Goal: Information Seeking & Learning: Obtain resource

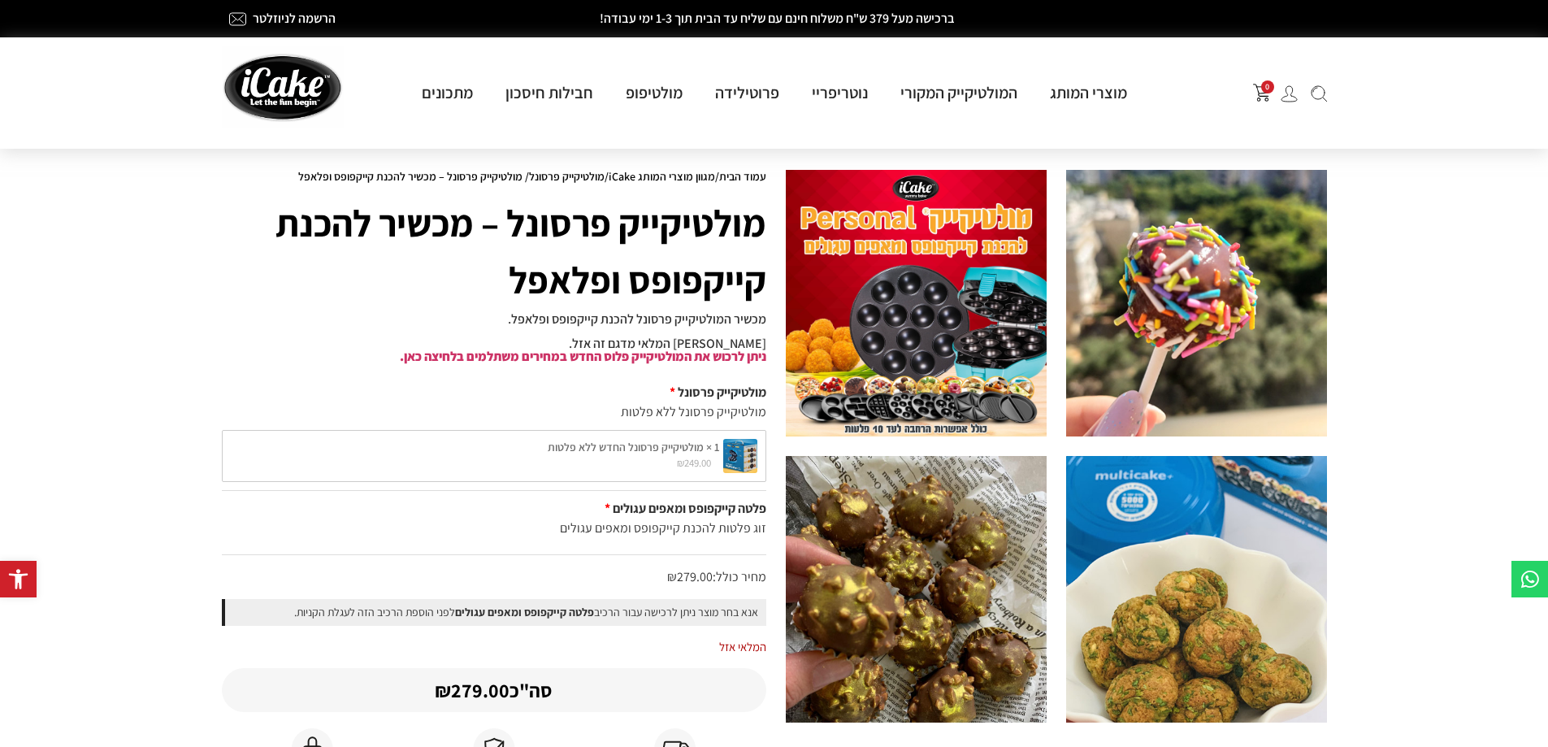
click at [1206, 337] on img at bounding box center [1196, 303] width 261 height 267
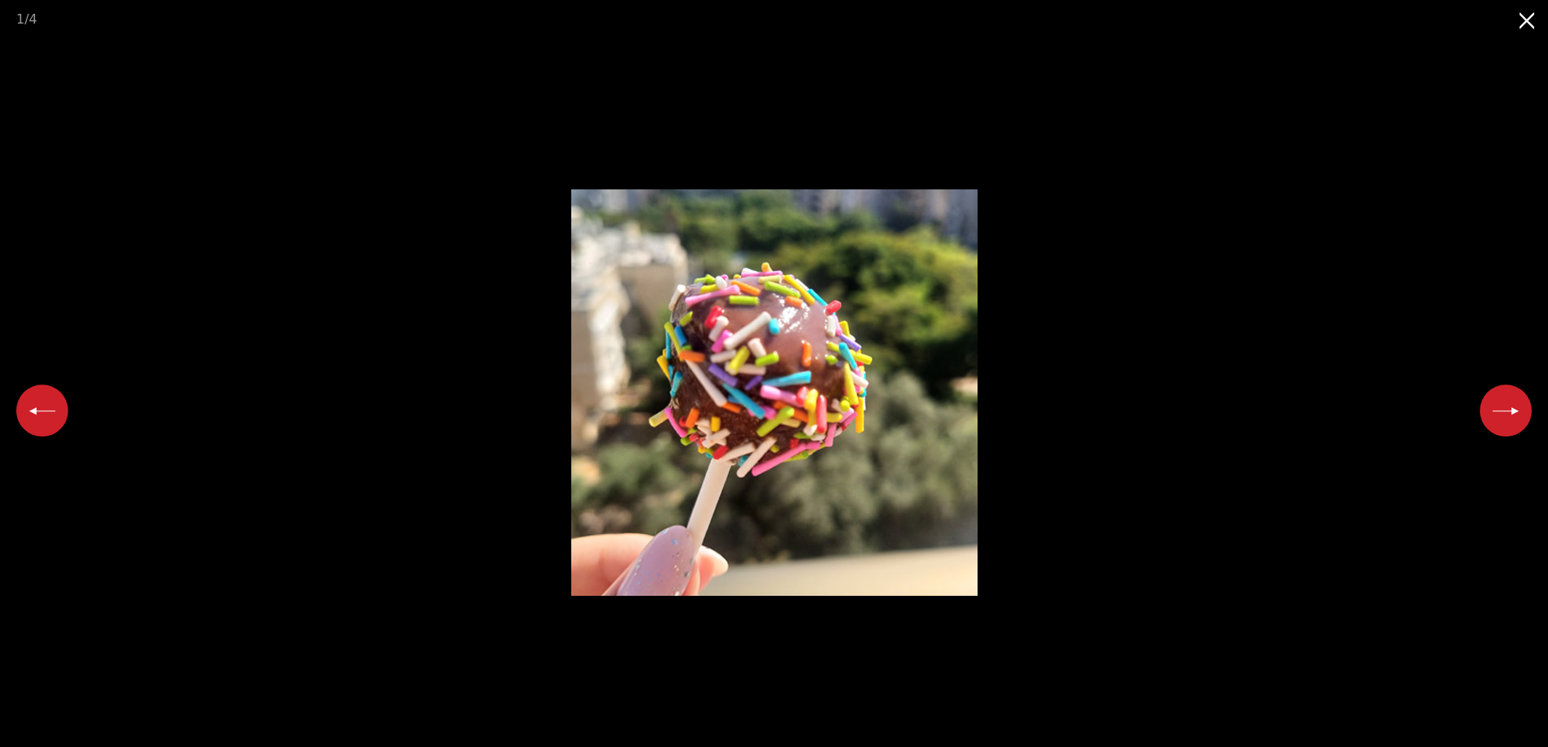
click at [48, 404] on button "Previous slide" at bounding box center [42, 410] width 52 height 52
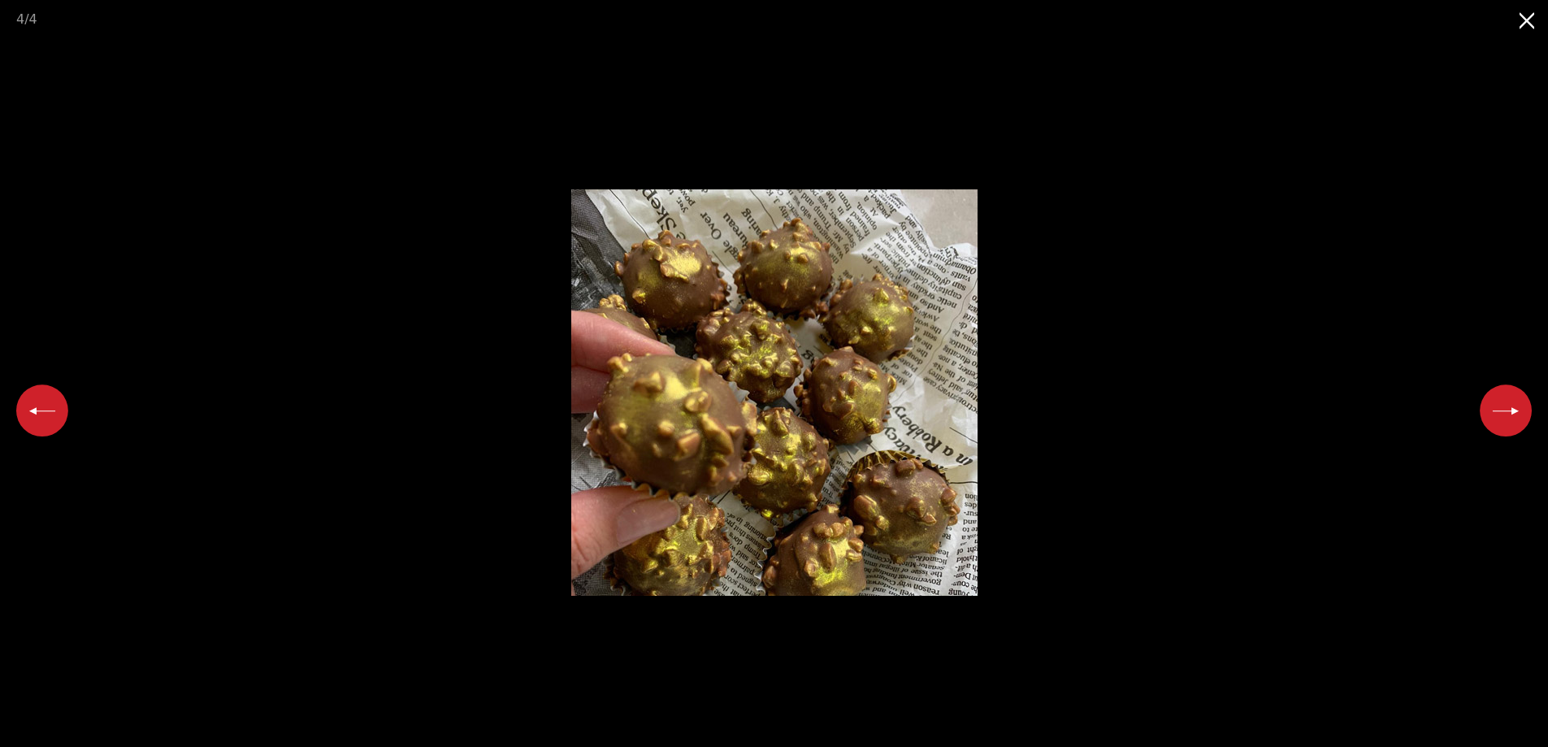
click at [49, 404] on button "Previous slide" at bounding box center [42, 410] width 52 height 52
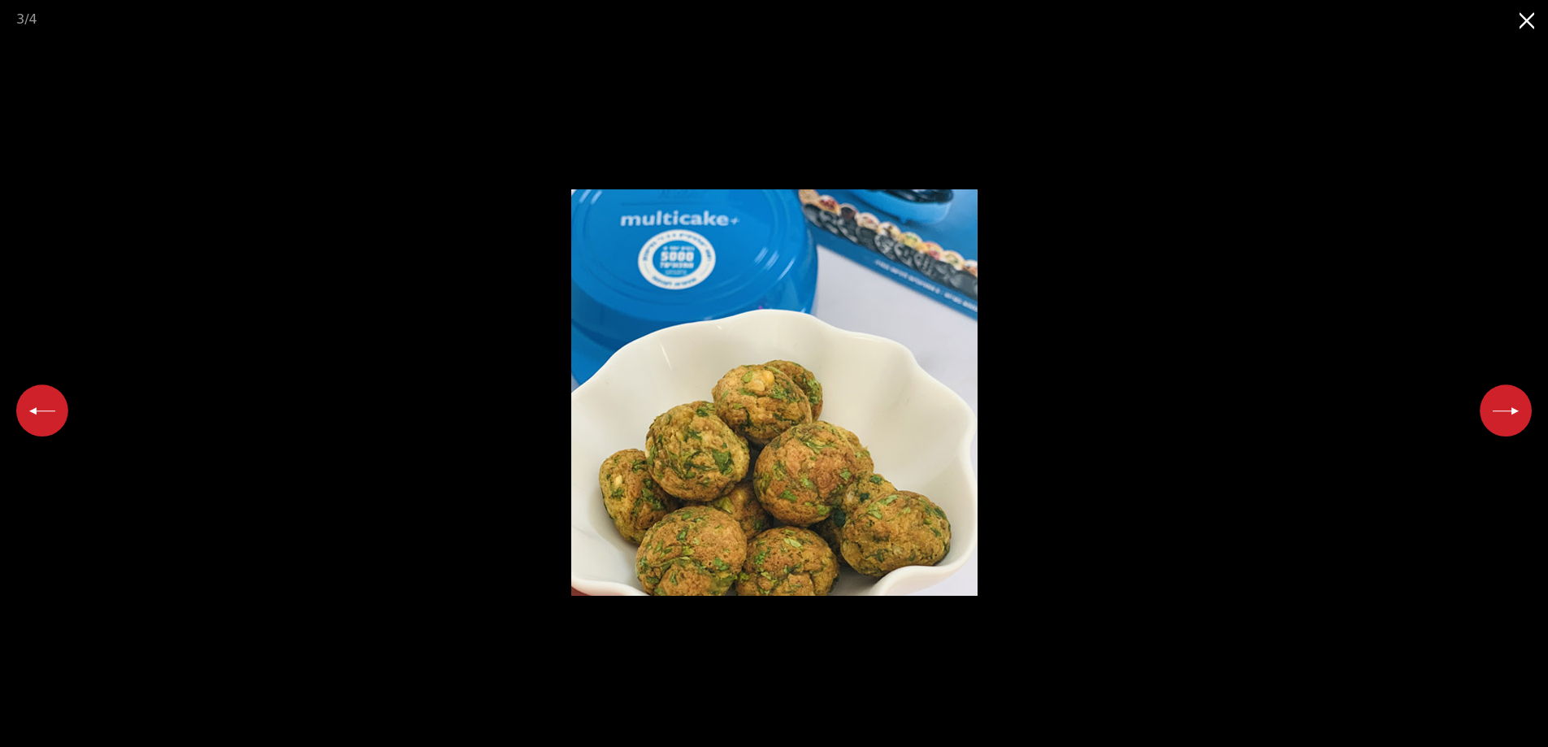
click at [49, 404] on button "Previous slide" at bounding box center [42, 410] width 52 height 52
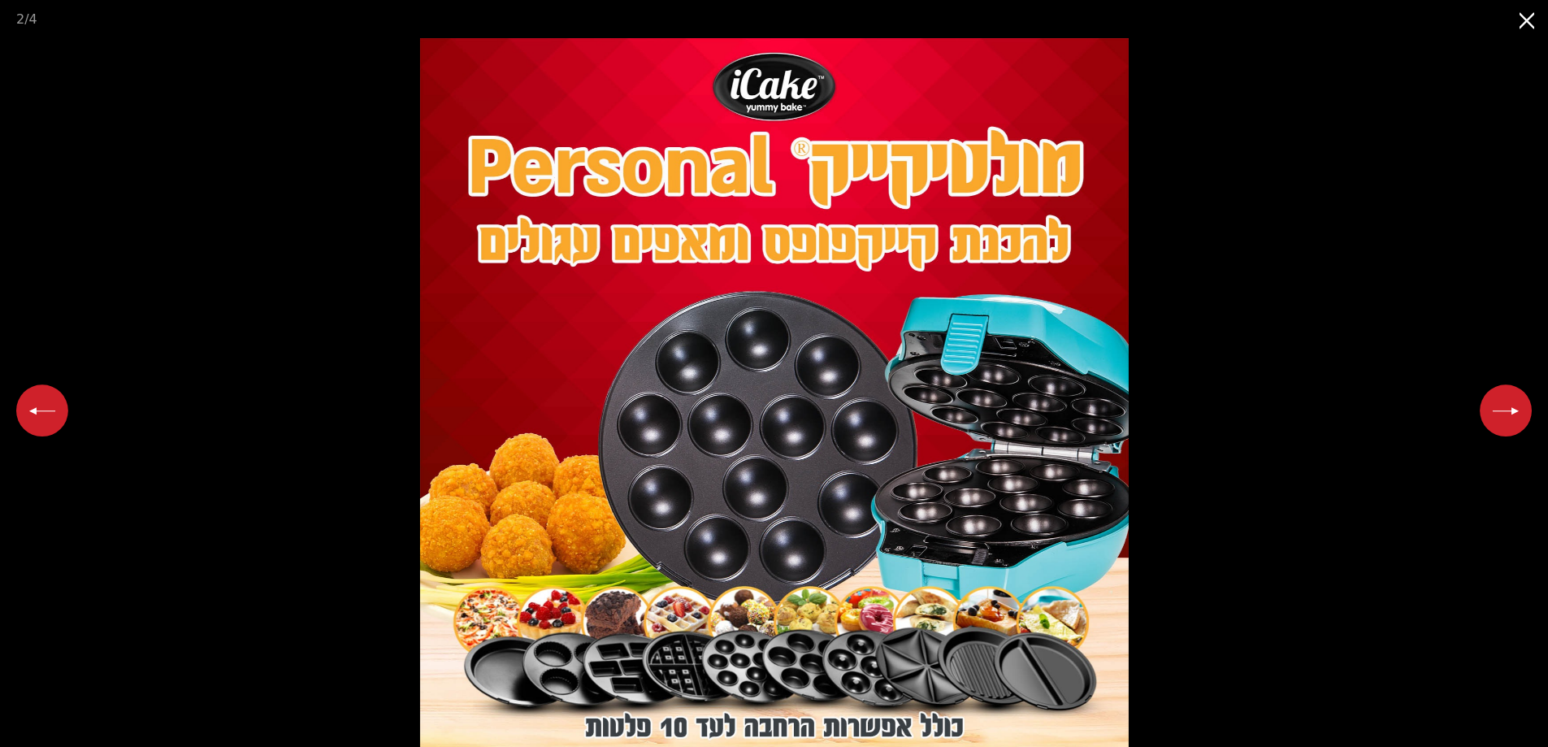
click at [49, 404] on button "Previous slide" at bounding box center [42, 410] width 52 height 52
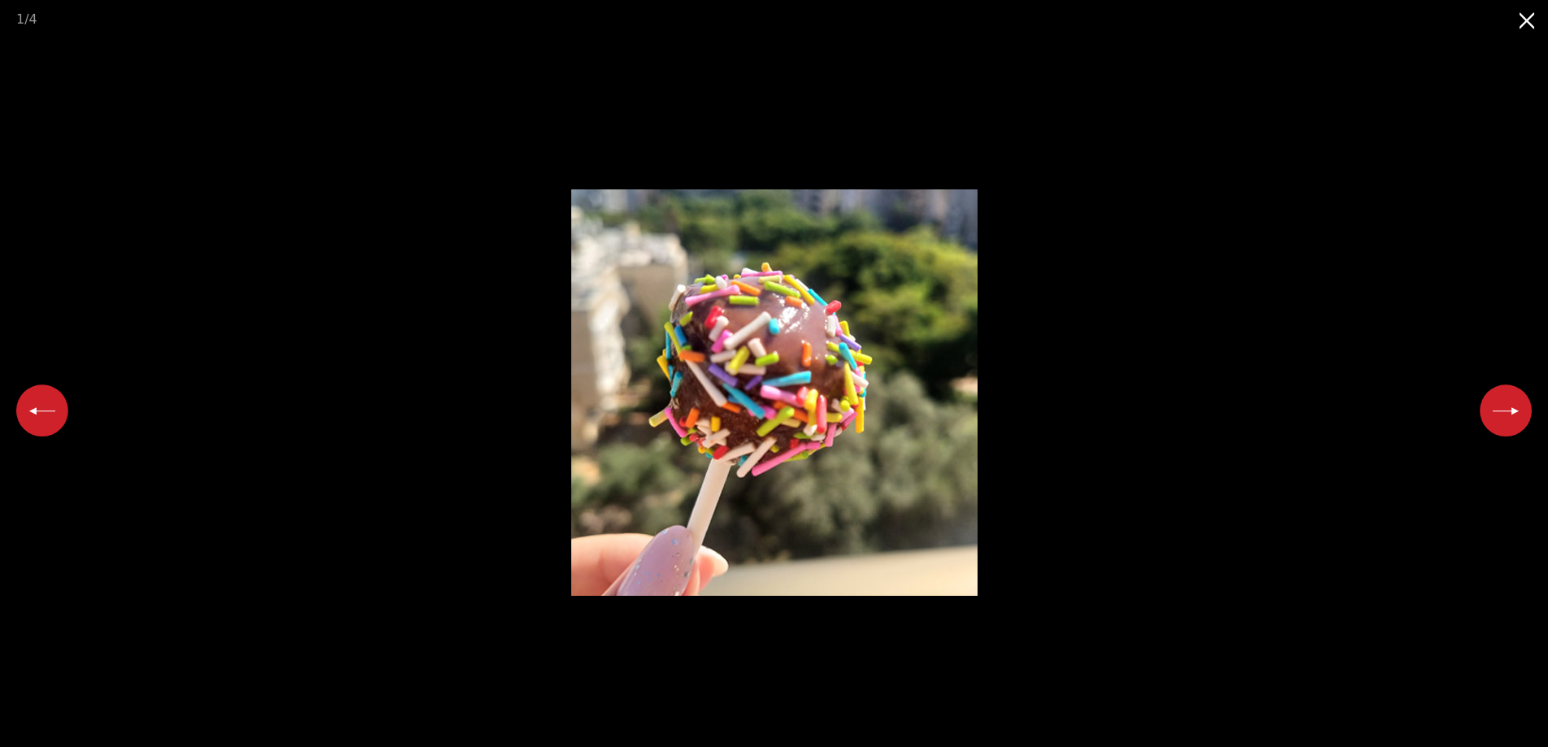
click at [49, 404] on button "Previous slide" at bounding box center [42, 410] width 52 height 52
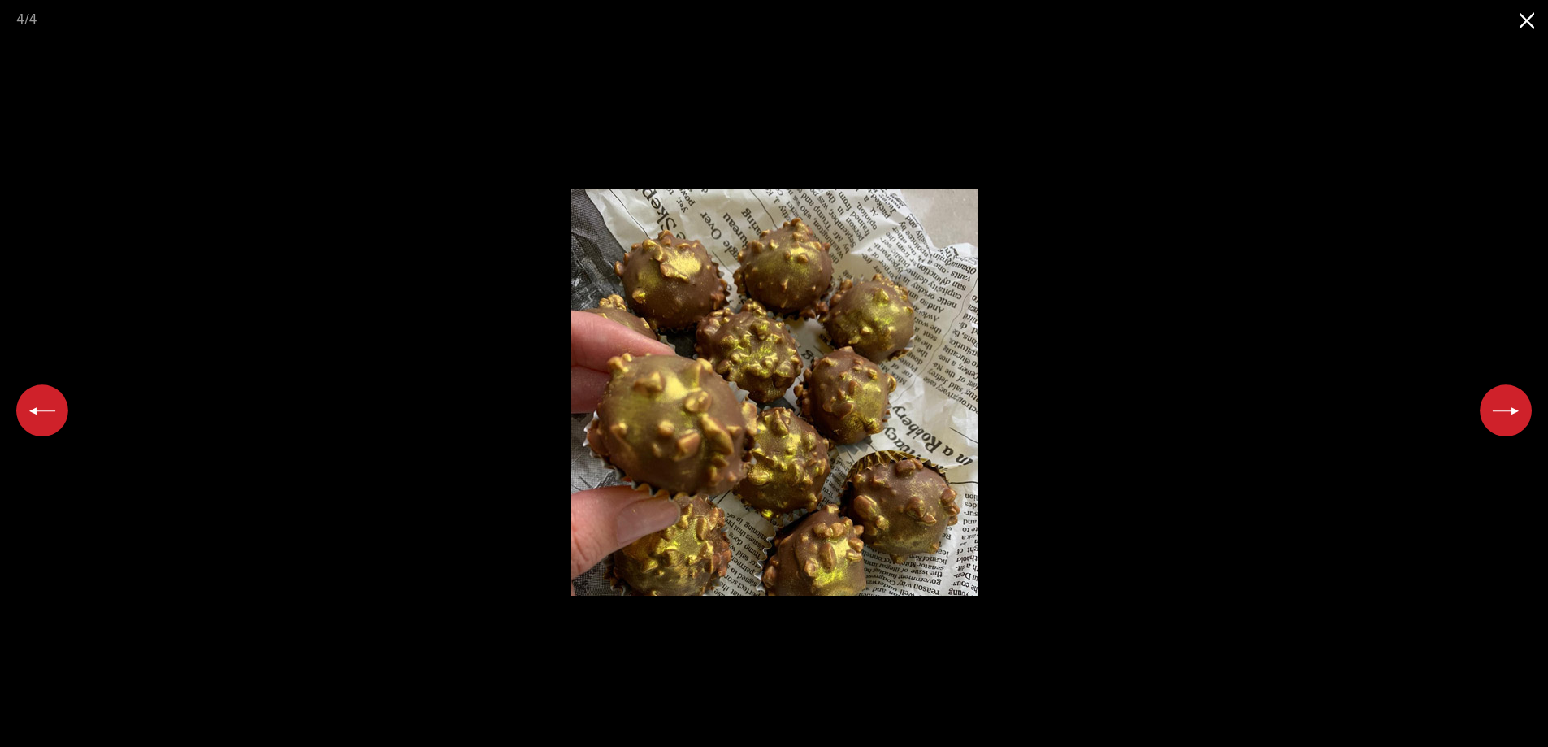
click at [1523, 19] on button "Close gallery" at bounding box center [1528, 19] width 41 height 38
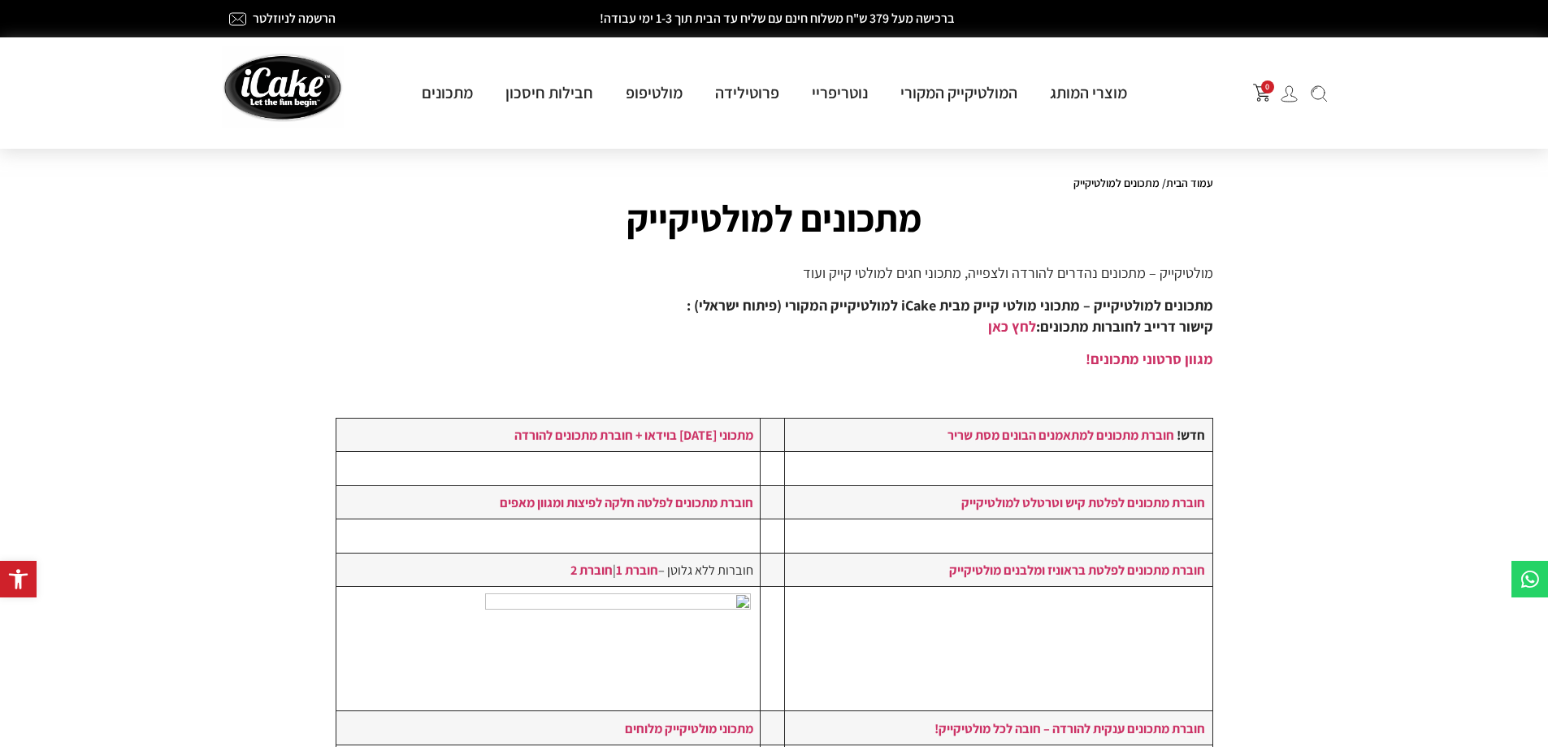
scroll to position [81, 0]
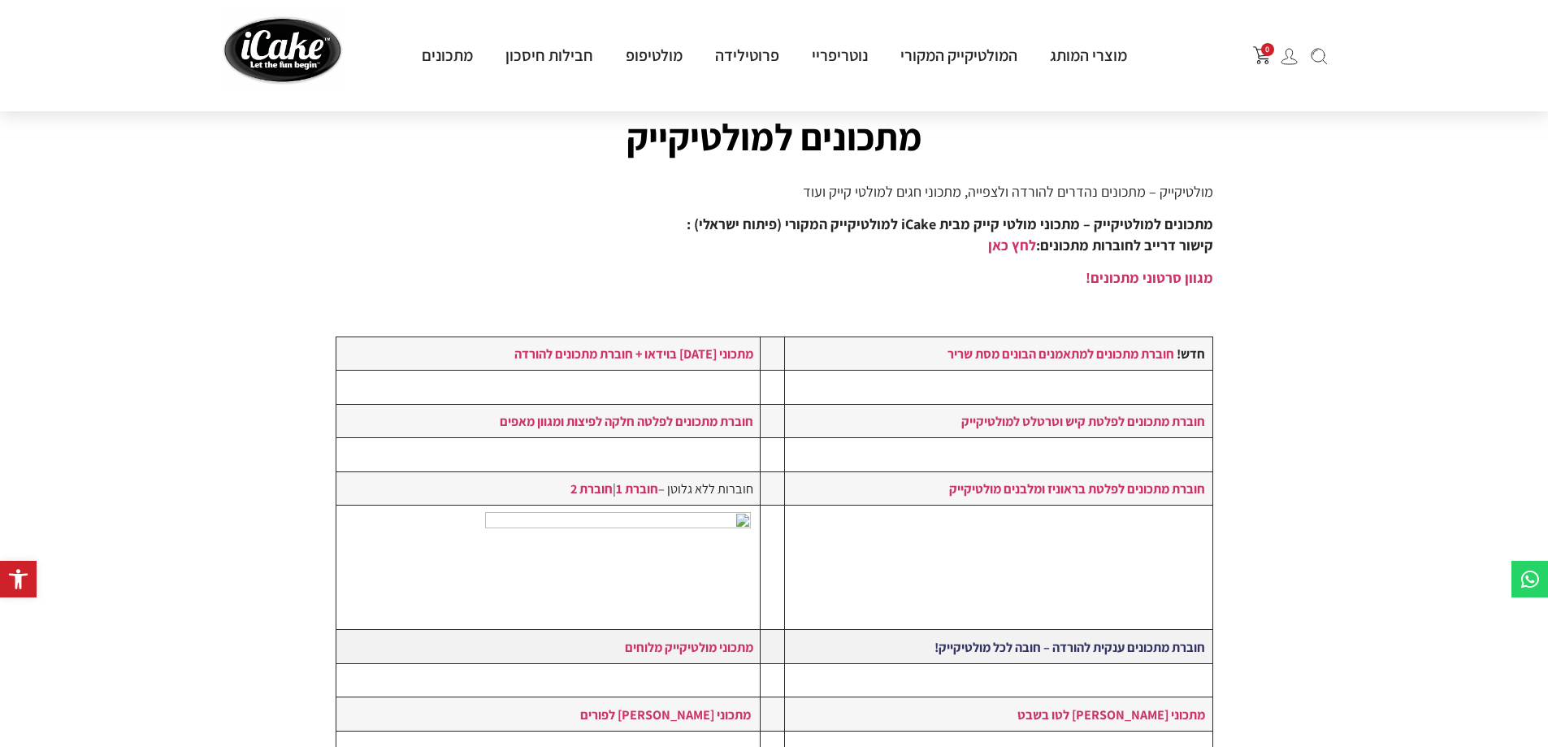
click at [1153, 645] on strong "חוברת מתכונים ענקית להורדה – חובה לכל מולטיקייק!" at bounding box center [1070, 647] width 271 height 18
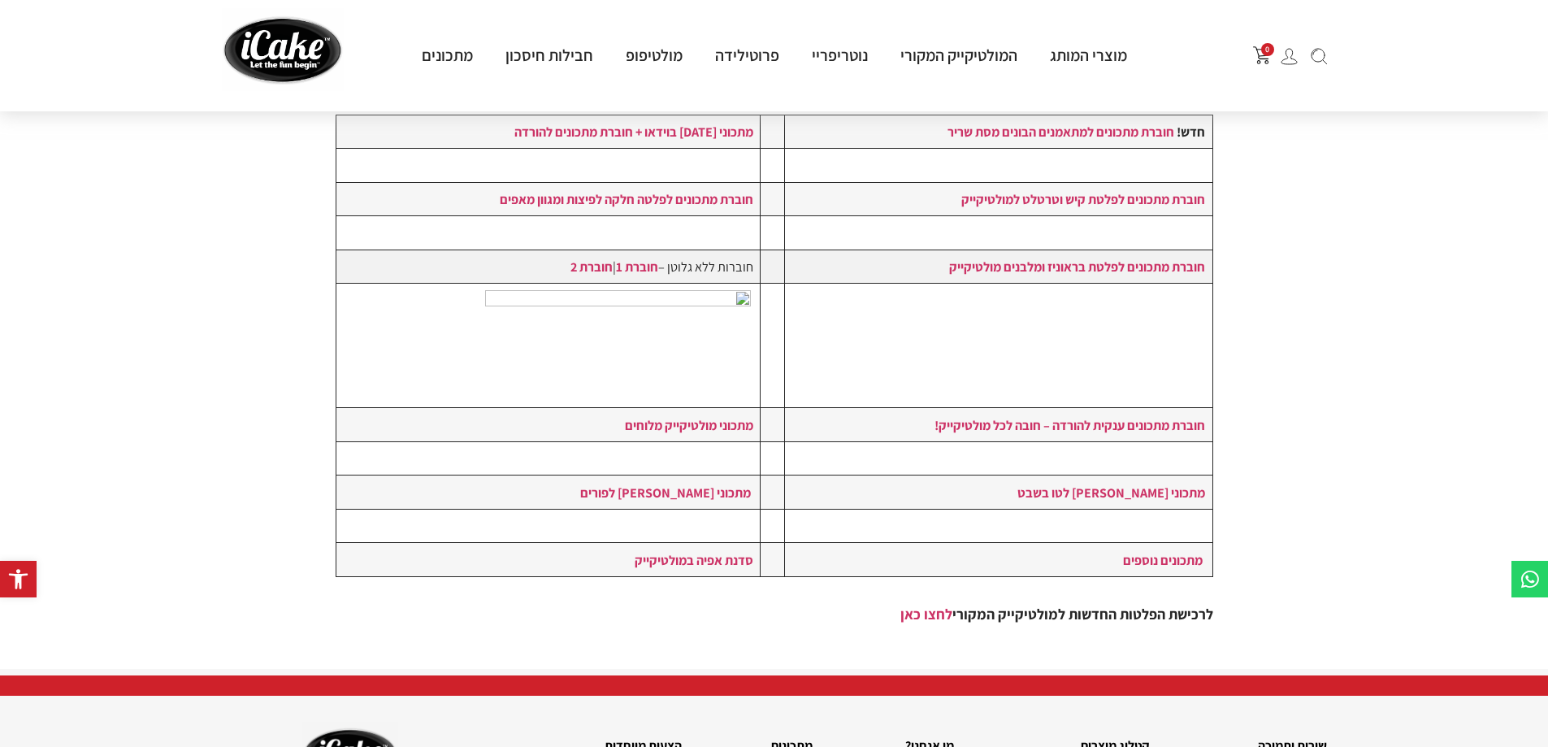
scroll to position [325, 0]
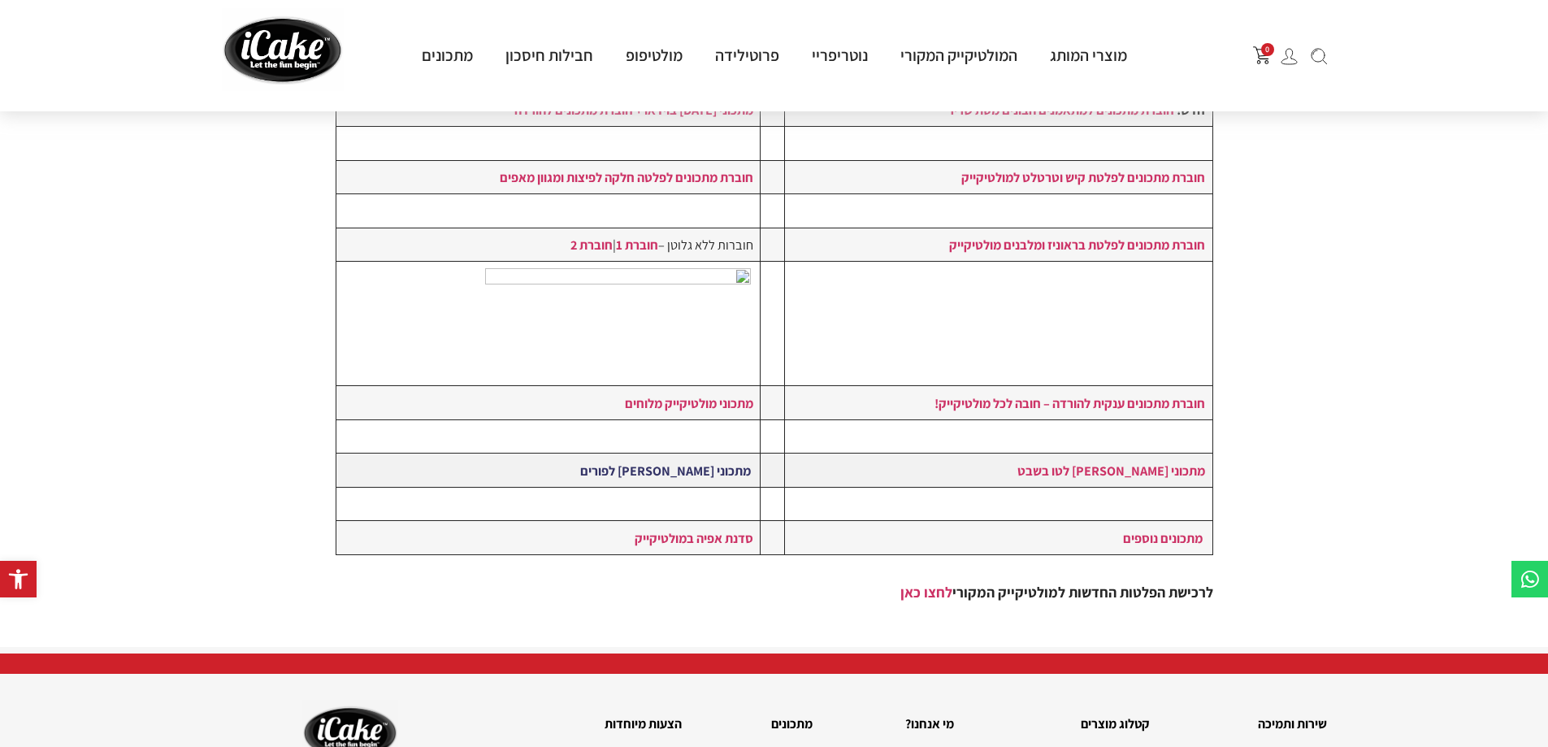
click at [726, 462] on link "מתכוני [PERSON_NAME] לפורים" at bounding box center [665, 471] width 171 height 18
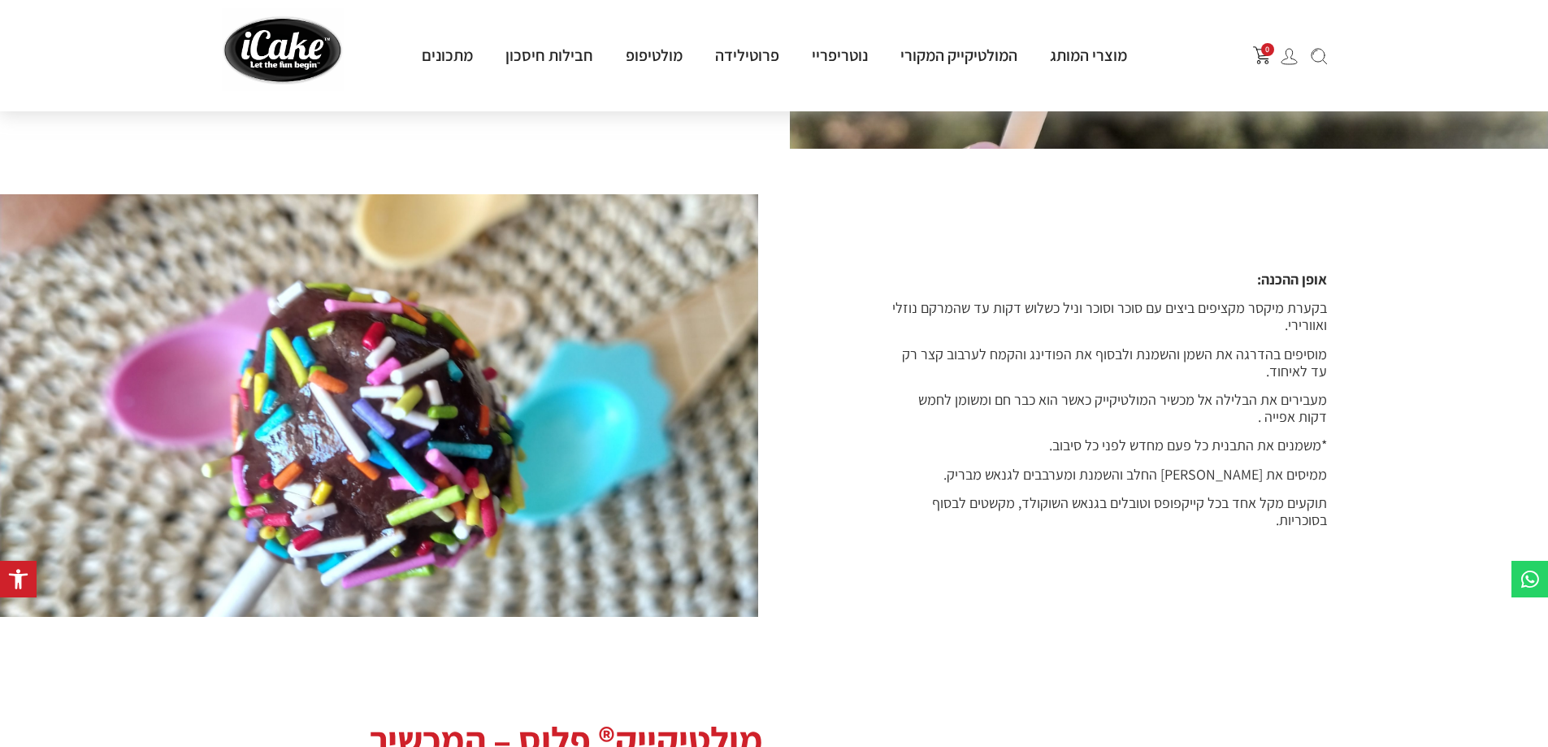
scroll to position [1301, 0]
